Goal: Task Accomplishment & Management: Use online tool/utility

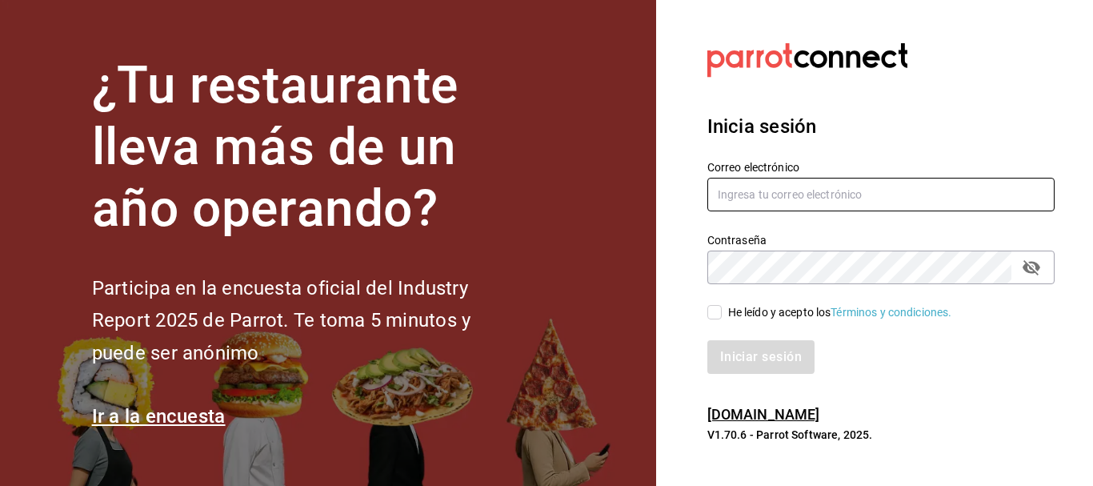
type input "[EMAIL_ADDRESS][PERSON_NAME][DOMAIN_NAME]"
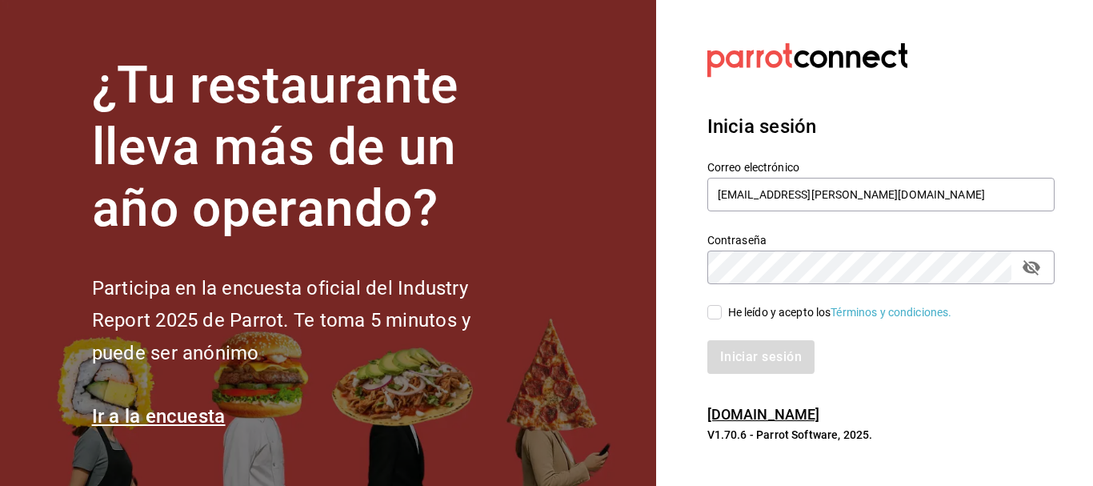
click at [1024, 270] on icon "passwordField" at bounding box center [1031, 267] width 18 height 15
click at [718, 308] on input "He leído y acepto los Términos y condiciones." at bounding box center [714, 312] width 14 height 14
checkbox input "true"
click at [801, 362] on button "Iniciar sesión" at bounding box center [761, 357] width 109 height 34
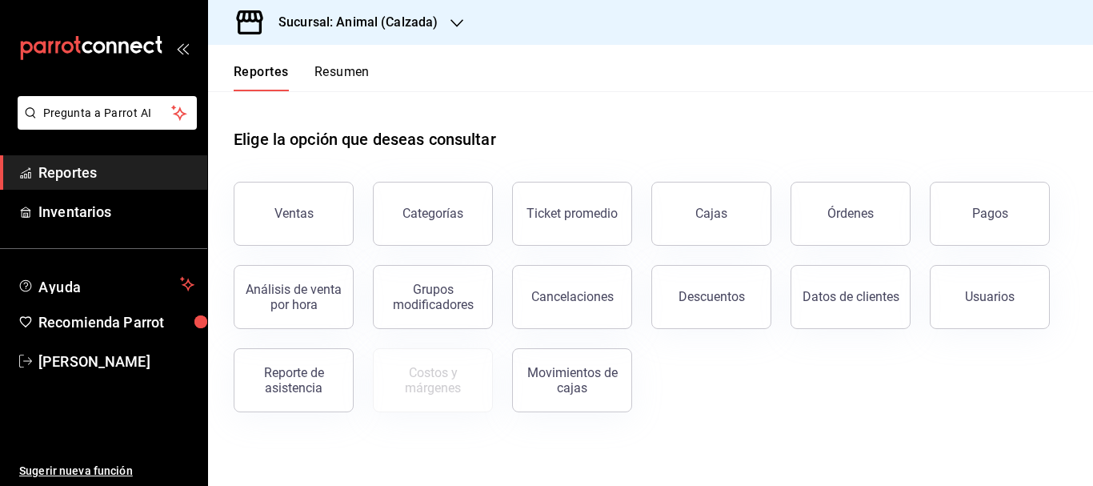
click at [421, 14] on h3 "Sucursal: Animal (Calzada)" at bounding box center [352, 22] width 172 height 19
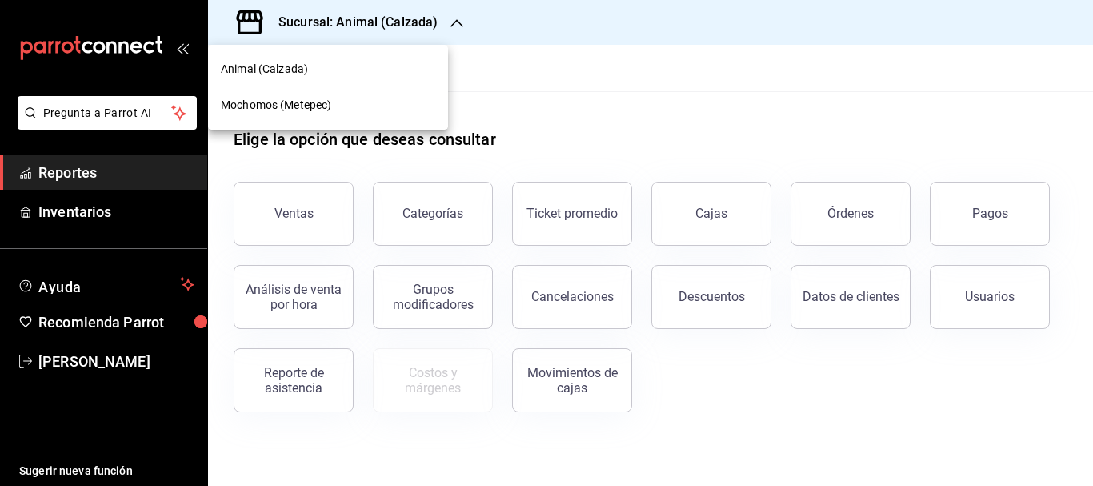
click at [288, 96] on div "Mochomos (Metepec)" at bounding box center [328, 105] width 240 height 36
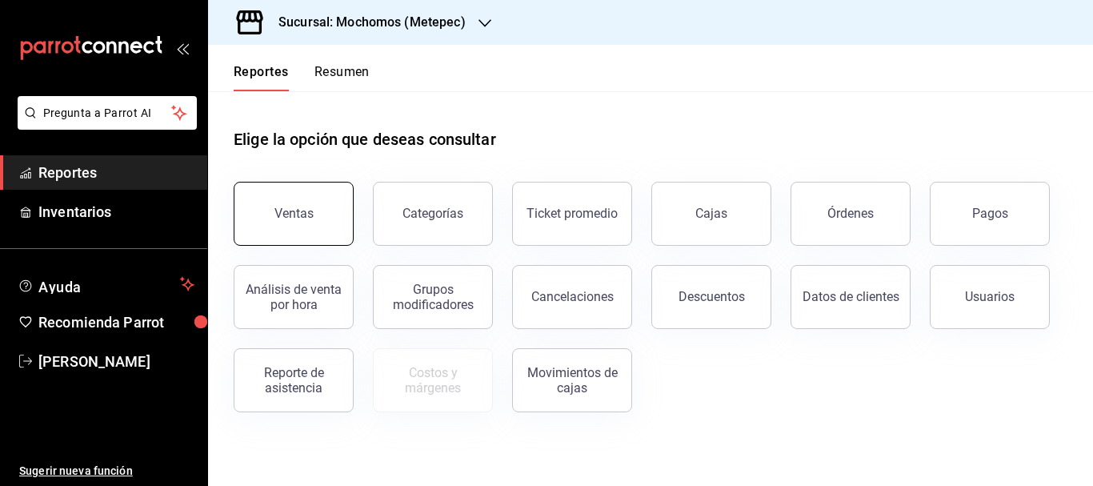
click at [284, 208] on div "Ventas" at bounding box center [293, 213] width 39 height 15
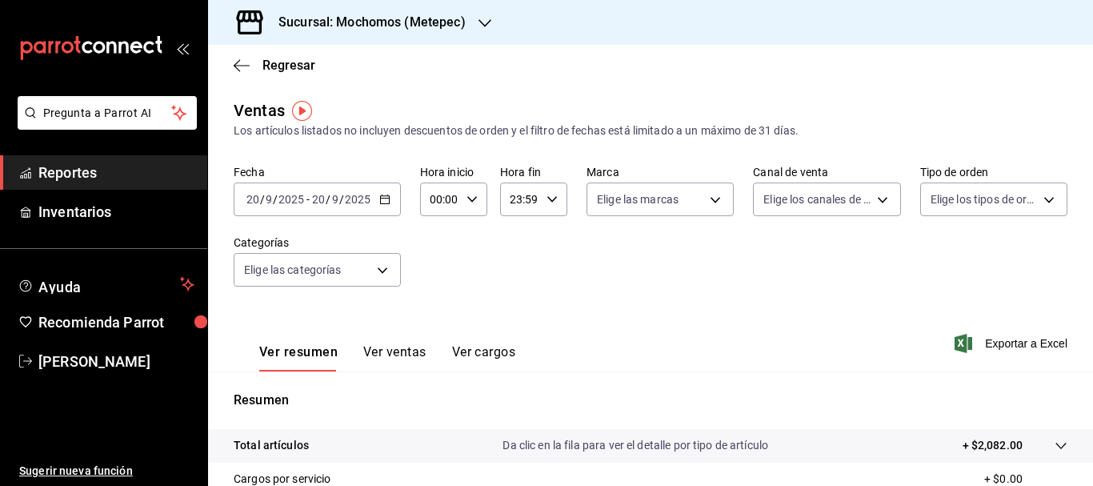
click at [322, 190] on div "2025-09-20 20 / 9 / 2025 - 2025-09-20 20 / 9 / 2025" at bounding box center [317, 199] width 167 height 34
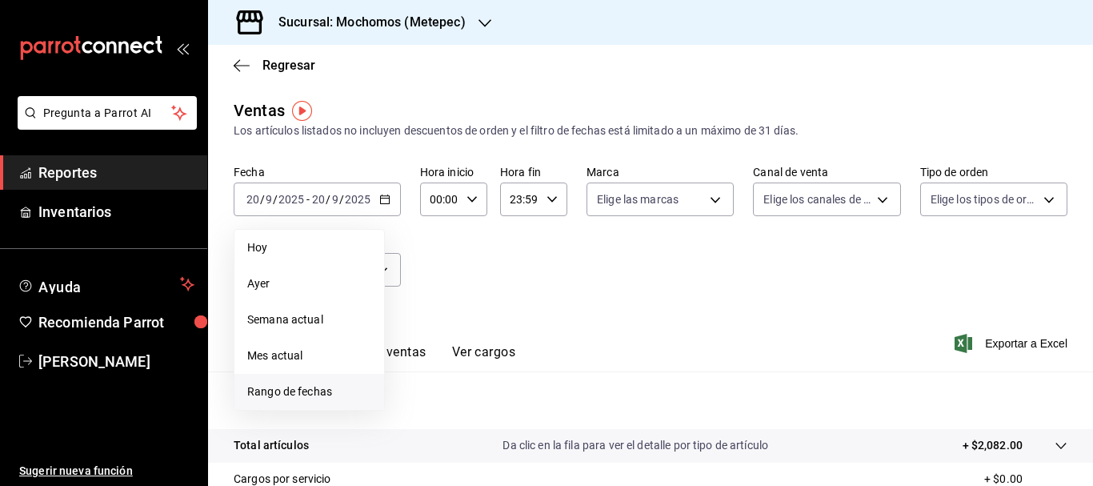
click at [275, 394] on span "Rango de fechas" at bounding box center [309, 391] width 124 height 17
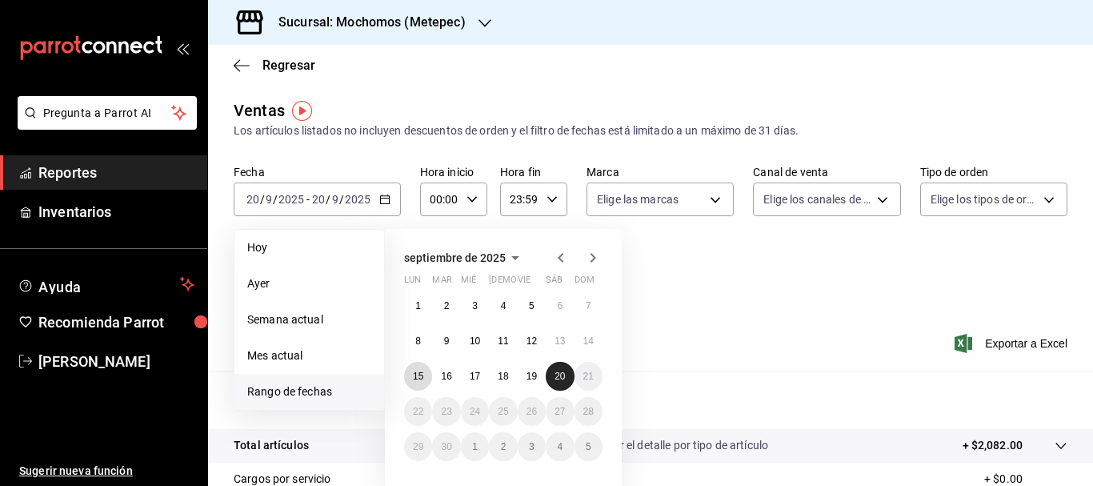
drag, startPoint x: 417, startPoint y: 374, endPoint x: 560, endPoint y: 370, distance: 143.2
click at [560, 370] on div "1 2 3 4 5 6 7 8 9 10 11 12 13 14 15 16 17 18 19 20 21 22 23 24 25 26 27 28 29 3…" at bounding box center [503, 376] width 198 height 170
click at [426, 381] on button "15" at bounding box center [418, 376] width 28 height 29
click at [554, 379] on button "20" at bounding box center [560, 376] width 28 height 29
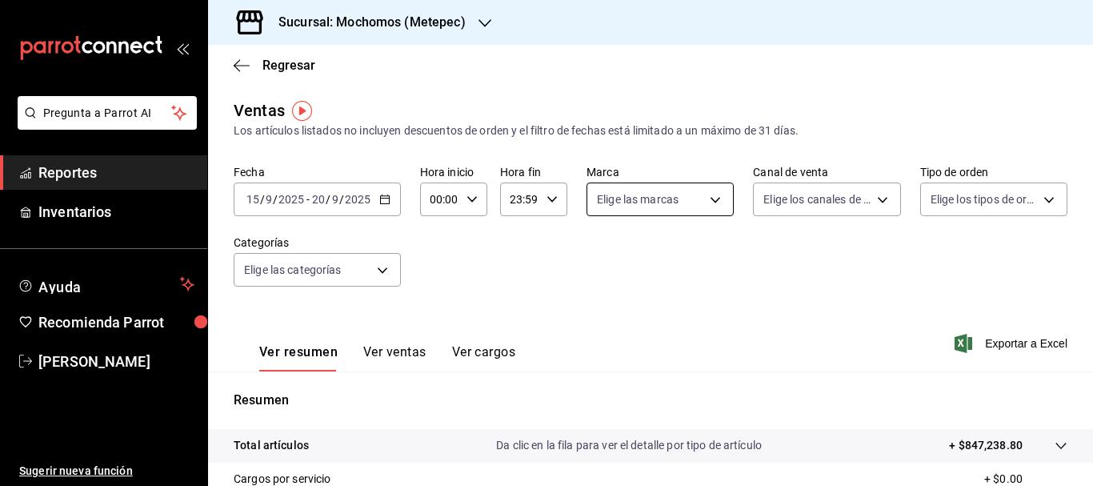
click at [709, 198] on body "Pregunta a Parrot AI Reportes Inventarios Ayuda Recomienda Parrot Cristian Merc…" at bounding box center [546, 243] width 1093 height 486
click at [705, 247] on li "Ver todas" at bounding box center [663, 259] width 160 height 47
type input "2365f74e-aa6b-4392-bdf2-72765591bddf"
checkbox input "true"
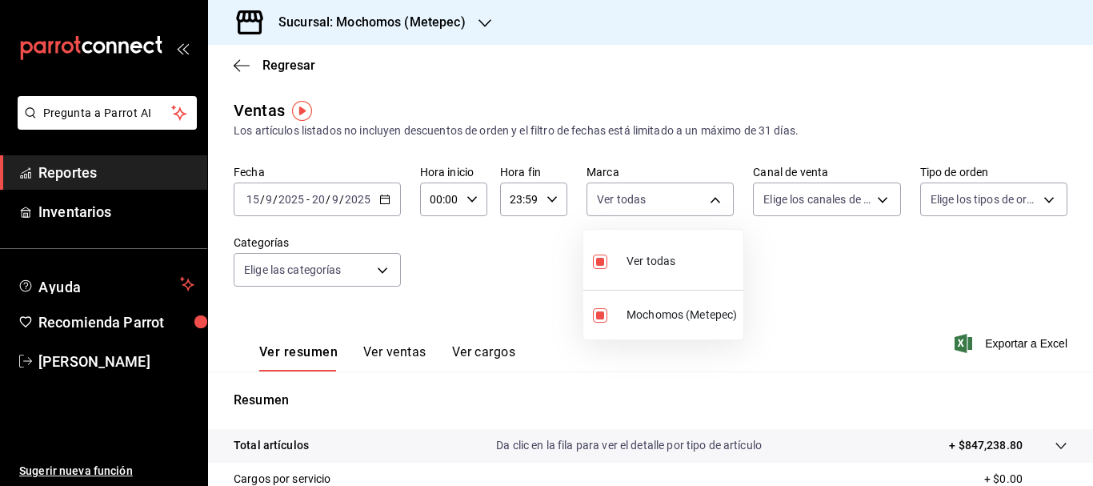
click at [823, 206] on div at bounding box center [546, 243] width 1093 height 486
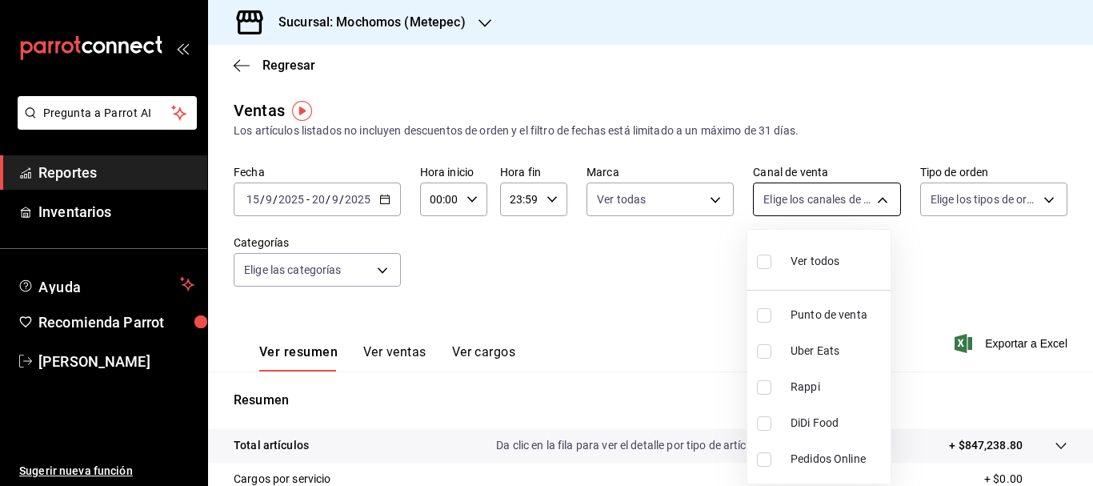
click at [870, 209] on body "Pregunta a Parrot AI Reportes Inventarios Ayuda Recomienda Parrot Cristian Merc…" at bounding box center [546, 243] width 1093 height 486
click at [823, 250] on div "Ver todos" at bounding box center [798, 259] width 82 height 34
type input "PARROT,UBER_EATS,RAPPI,DIDI_FOOD,ONLINE"
checkbox input "true"
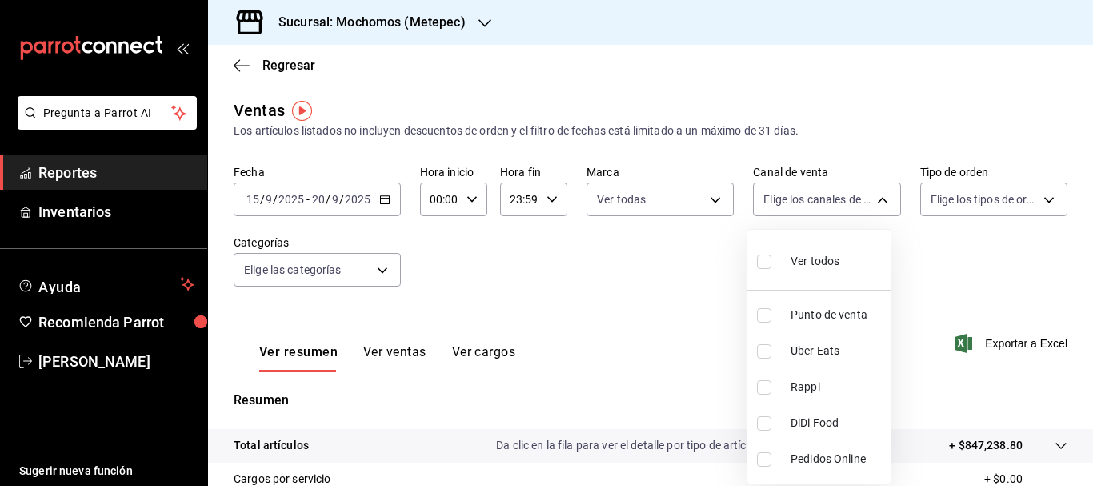
checkbox input "true"
click at [1041, 196] on div at bounding box center [546, 243] width 1093 height 486
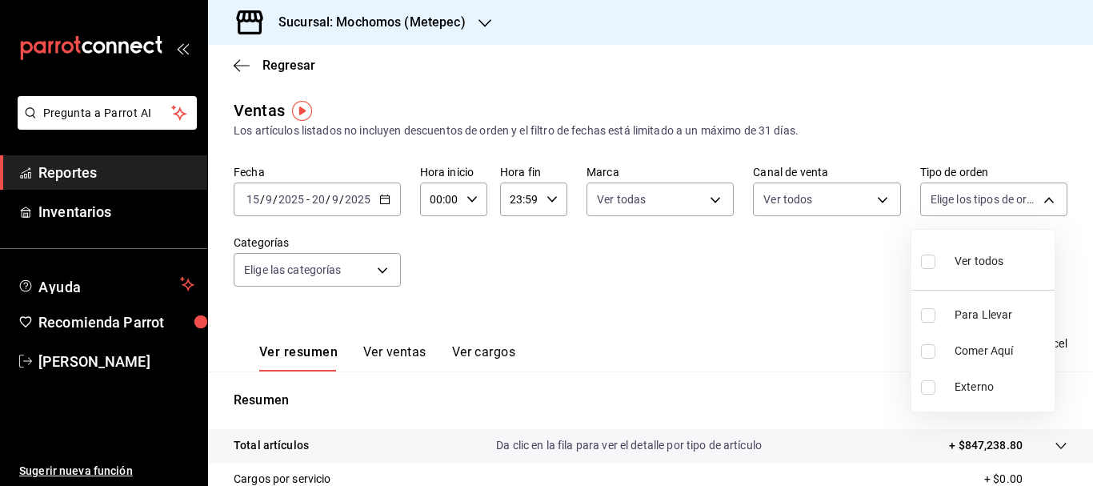
click at [1041, 196] on body "Pregunta a Parrot AI Reportes Inventarios Ayuda Recomienda Parrot Cristian Merc…" at bounding box center [546, 243] width 1093 height 486
click at [928, 266] on input "checkbox" at bounding box center [928, 261] width 14 height 14
checkbox input "true"
type input "3a236ed8-2e24-47ca-8e59-ead494492482,da8509e8-5fca-4f62-958e-973104937870,EXTER…"
checkbox input "true"
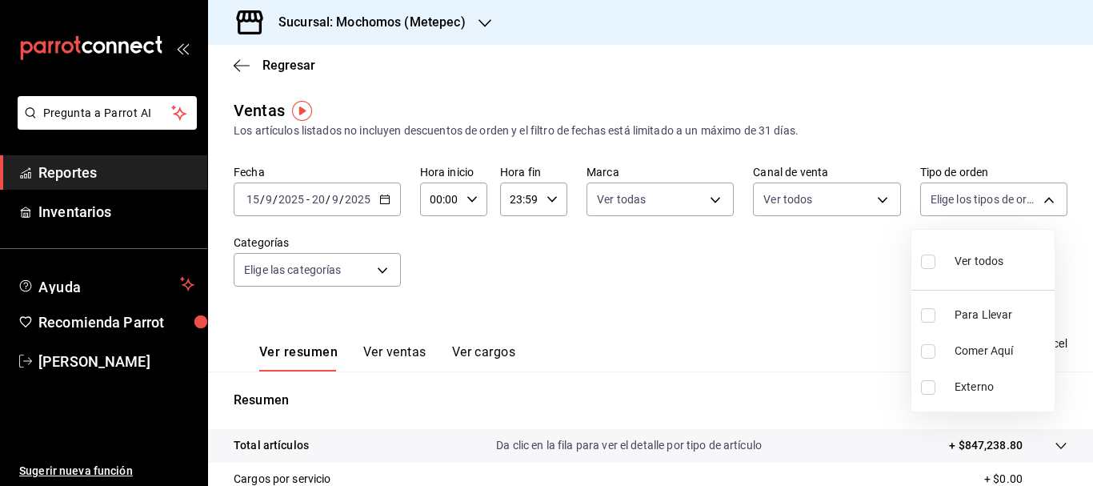
checkbox input "true"
click at [378, 262] on div at bounding box center [546, 243] width 1093 height 486
click at [378, 262] on body "Pregunta a Parrot AI Reportes Inventarios Ayuda Recomienda Parrot Cristian Merc…" at bounding box center [546, 243] width 1093 height 486
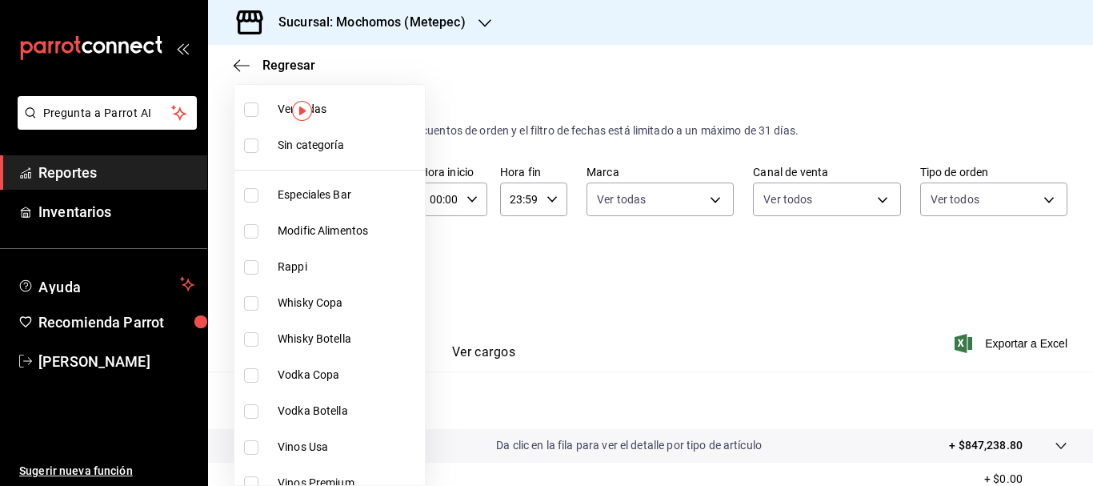
click at [348, 125] on li "Ver todas" at bounding box center [329, 109] width 190 height 36
type input "c9cbc288-c827-488d-81f5-370afefb1912,46081463-7037-4dd2-a9ab-e56ff6a8fa7c,bf958…"
checkbox input "true"
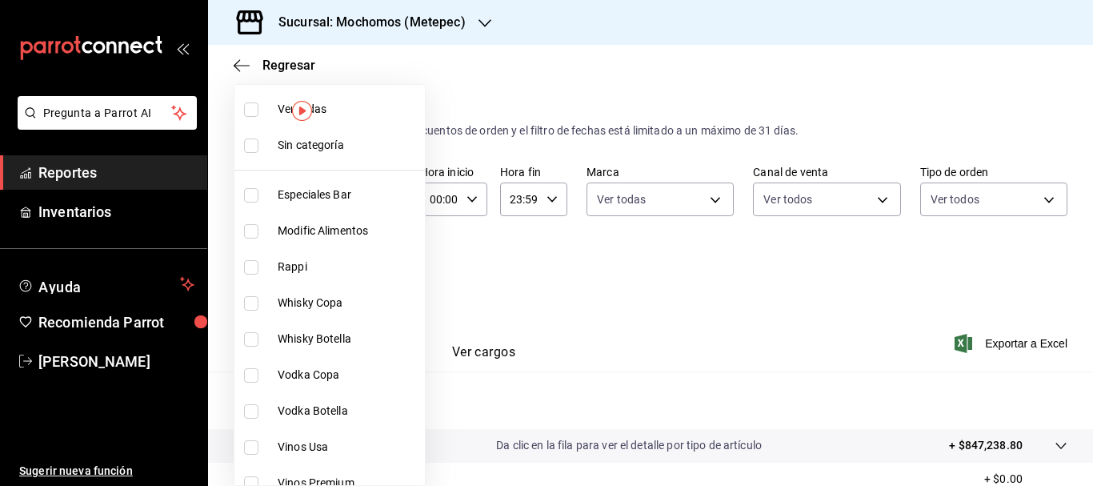
checkbox input "true"
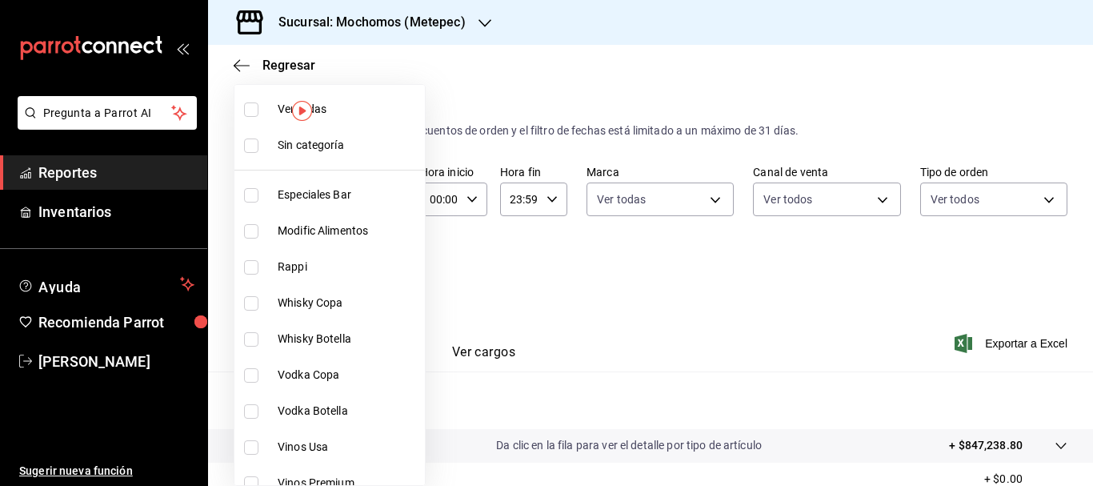
checkbox input "true"
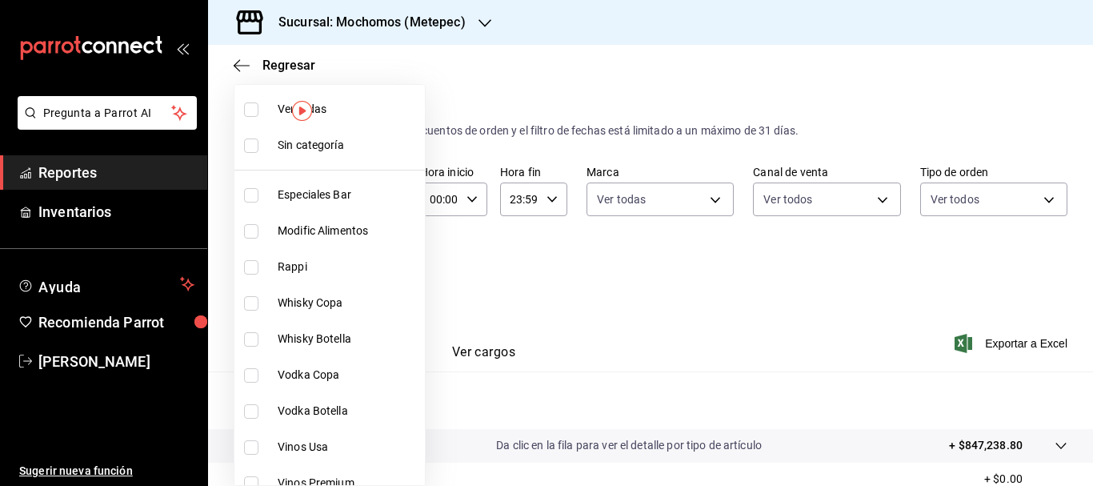
checkbox input "true"
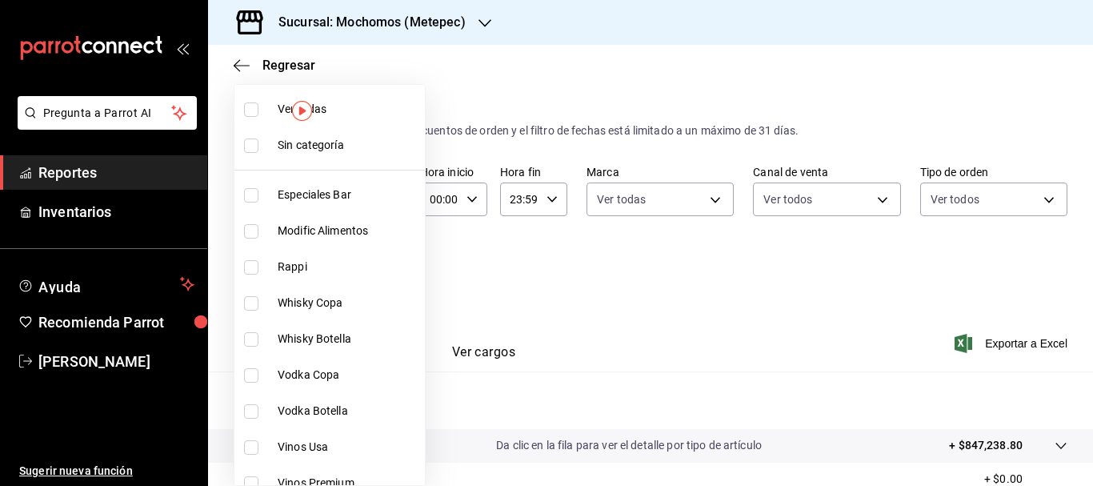
checkbox input "true"
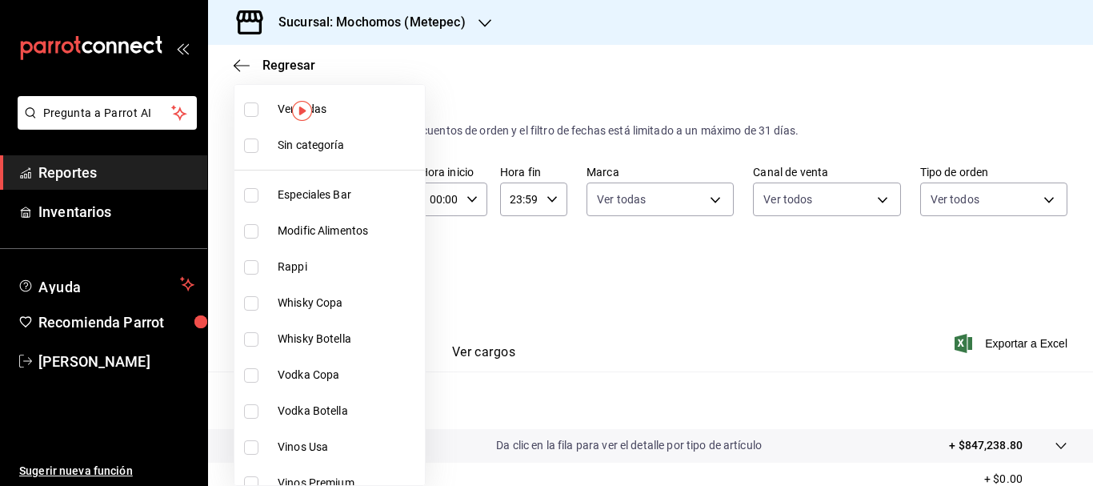
checkbox input "true"
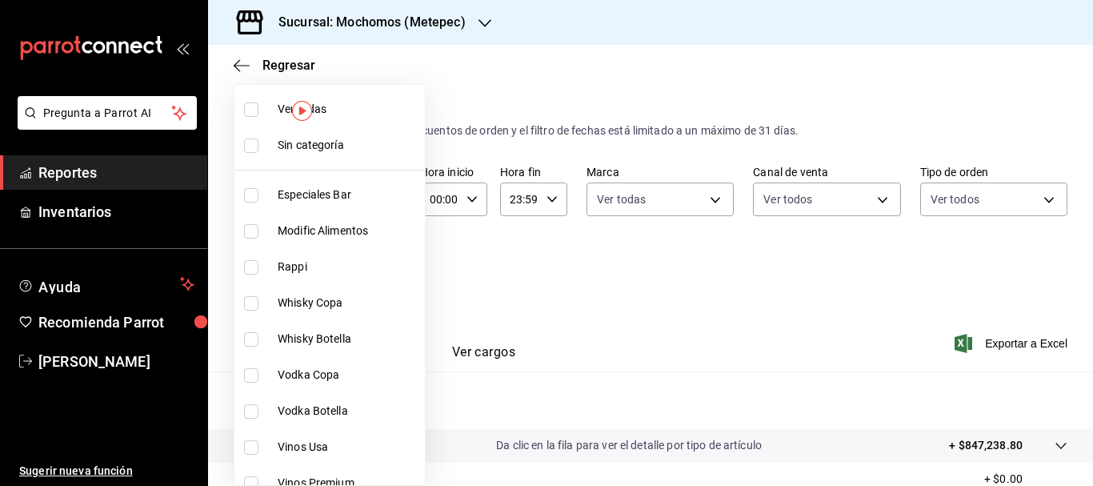
checkbox input "true"
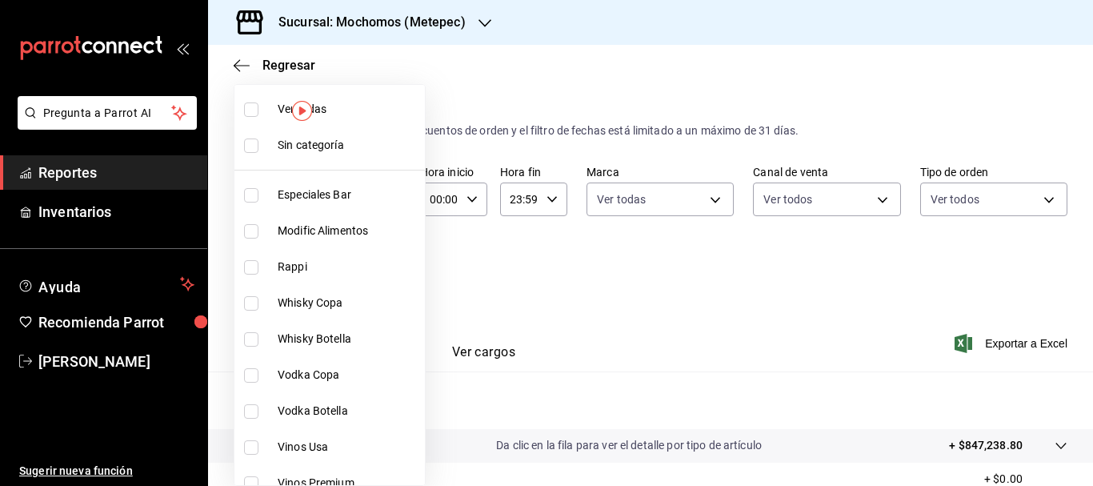
checkbox input "true"
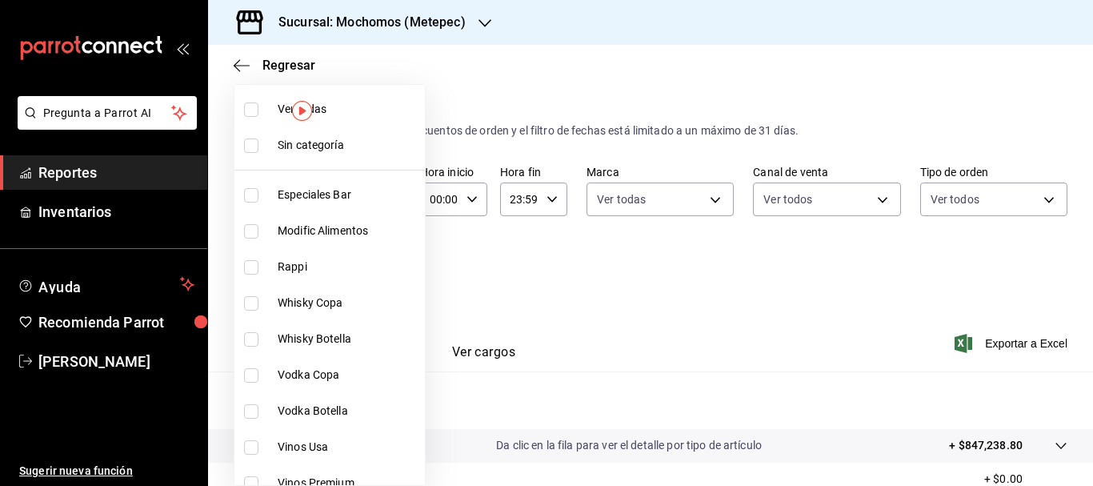
checkbox input "true"
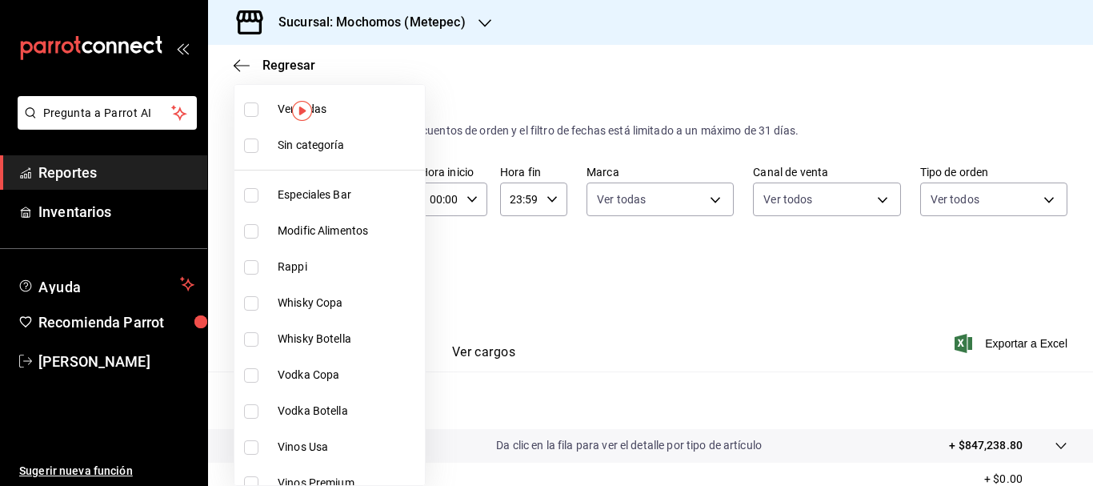
checkbox input "true"
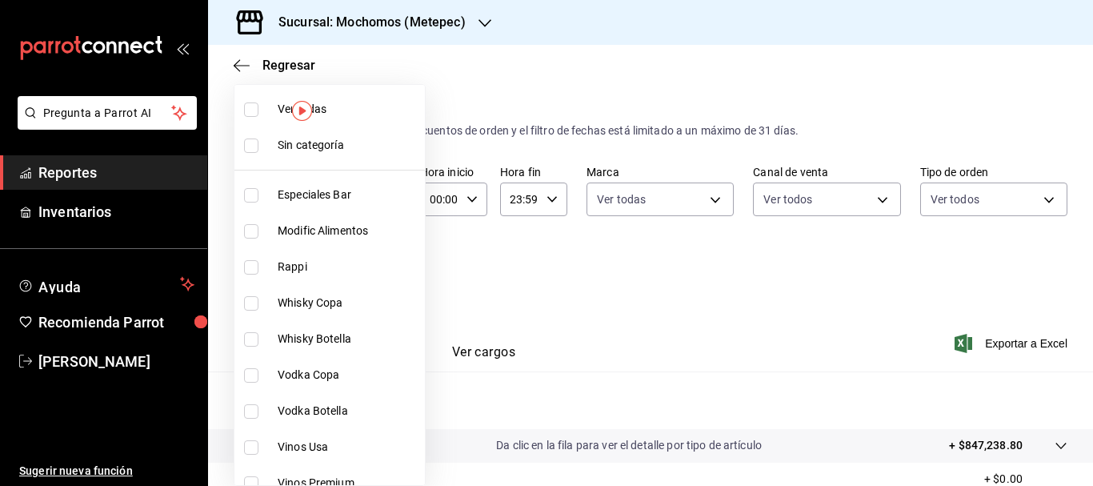
checkbox input "true"
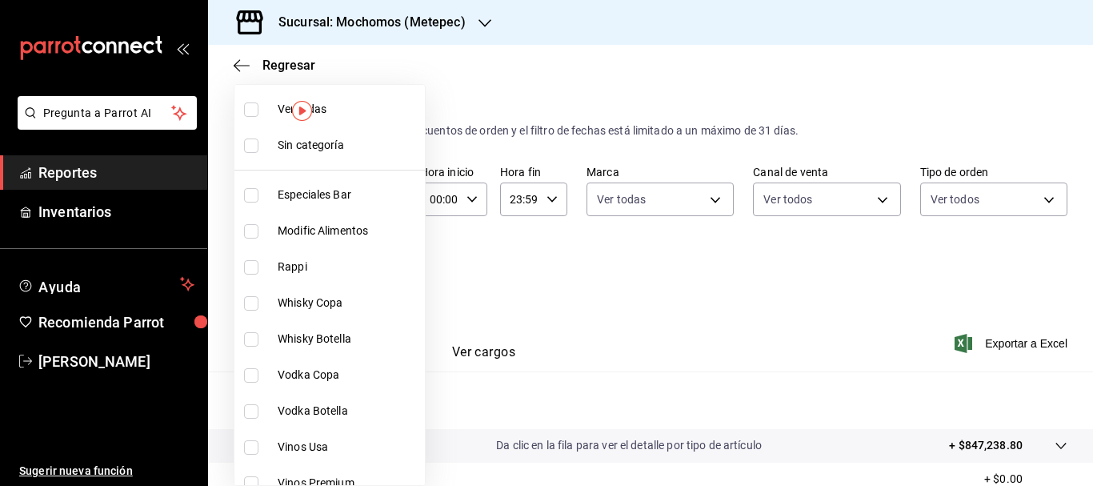
checkbox input "true"
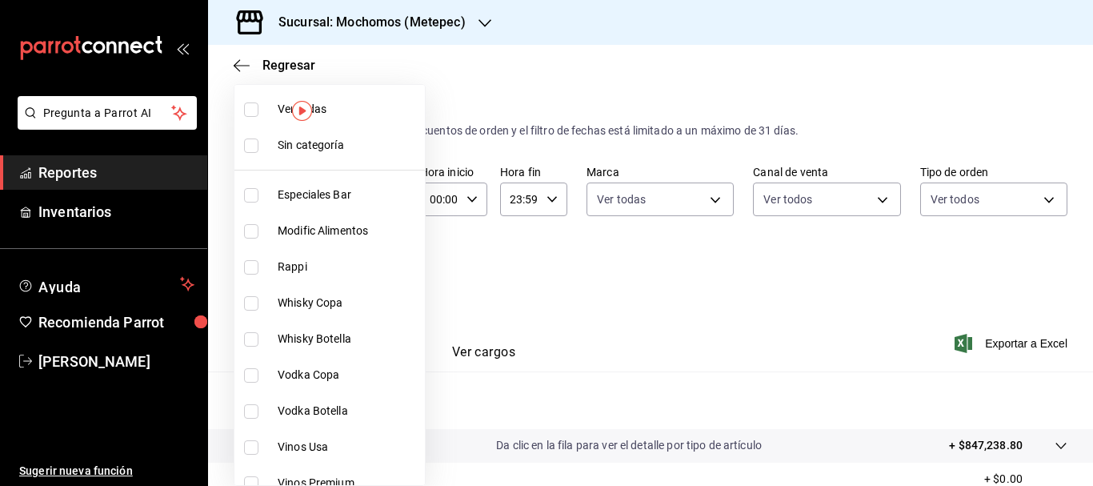
checkbox input "true"
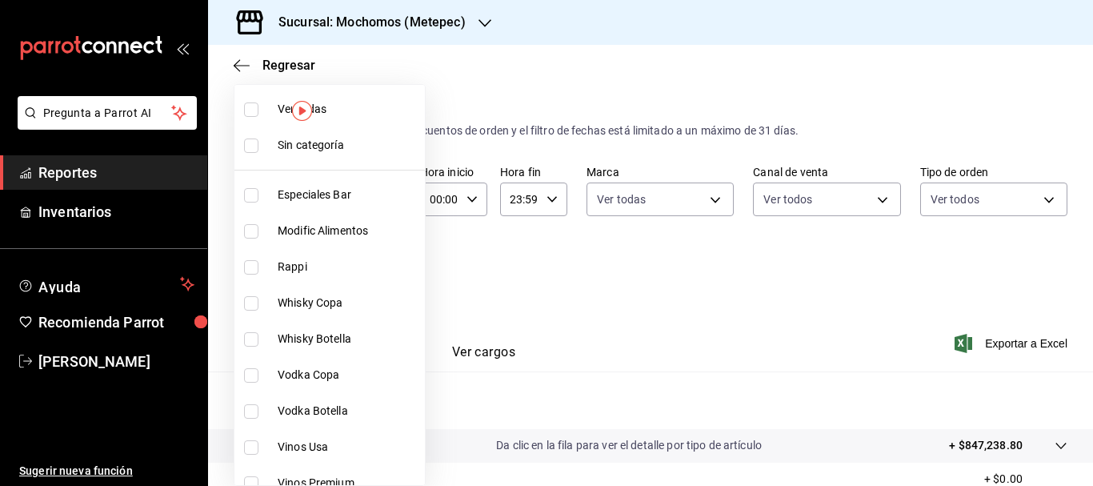
checkbox input "true"
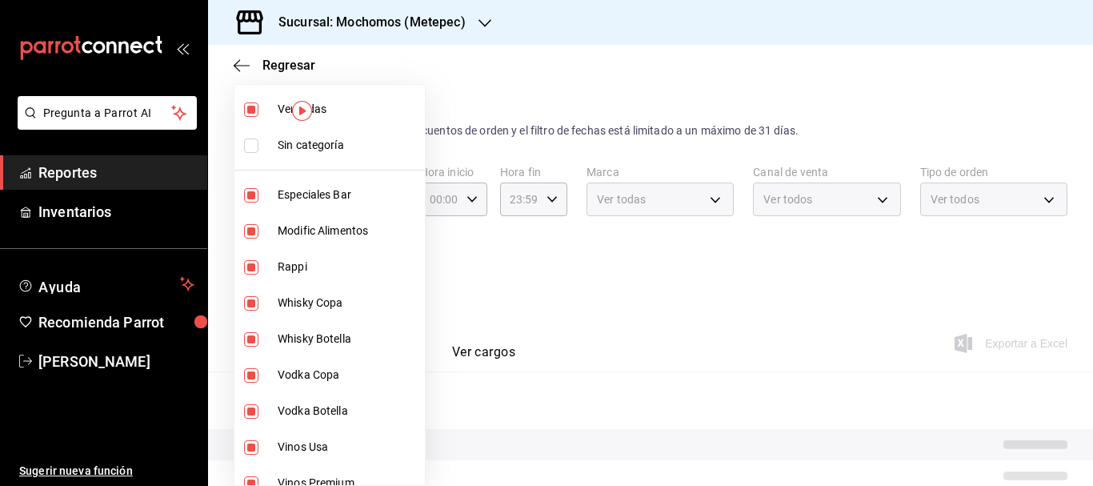
click at [348, 140] on span "Sin categoría" at bounding box center [348, 145] width 141 height 17
checkbox input "true"
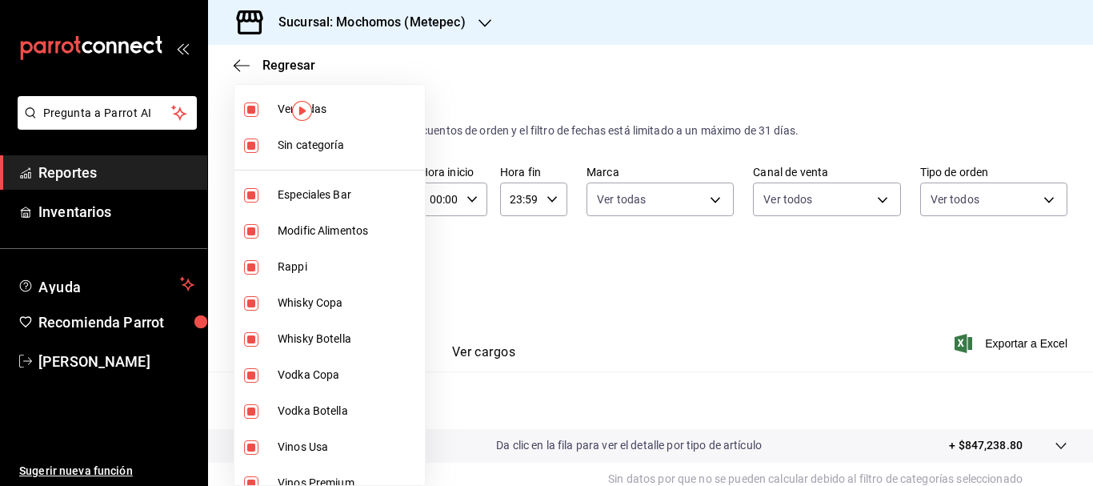
click at [563, 302] on div at bounding box center [546, 243] width 1093 height 486
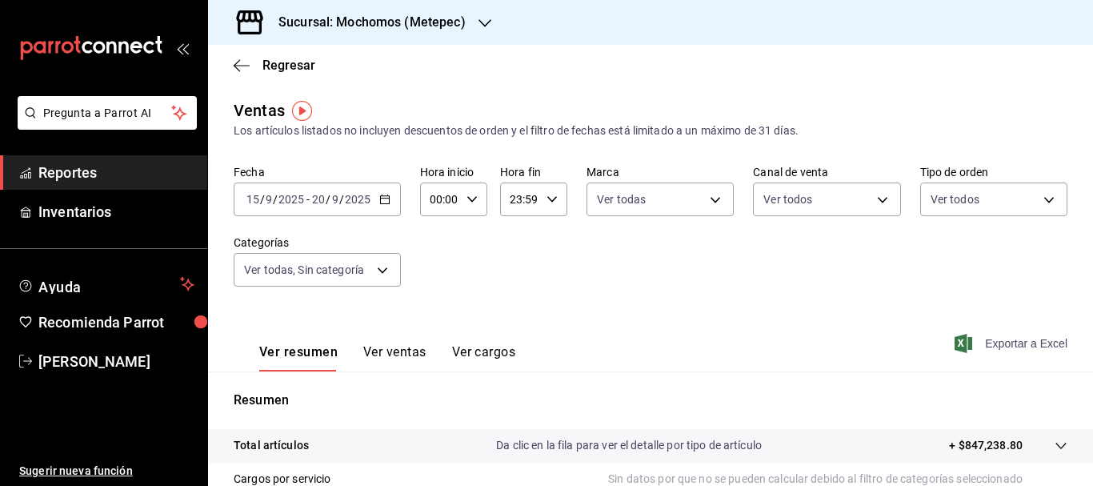
click at [986, 350] on span "Exportar a Excel" at bounding box center [1013, 343] width 110 height 19
